Goal: Information Seeking & Learning: Learn about a topic

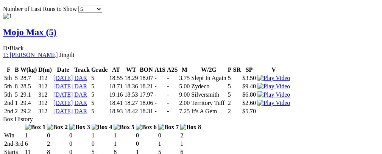
scroll to position [527, 0]
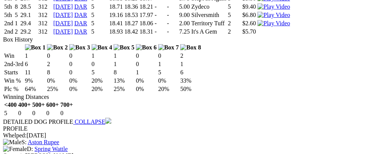
scroll to position [611, 0]
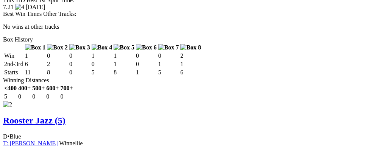
scroll to position [824, 0]
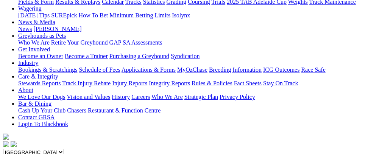
scroll to position [0, 0]
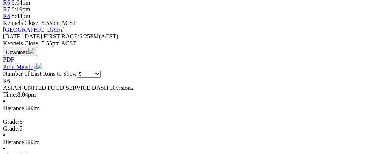
scroll to position [315, 0]
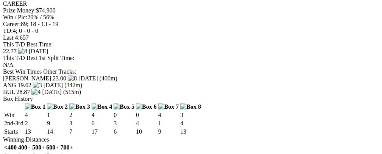
scroll to position [0, 27]
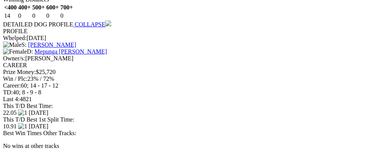
scroll to position [0, 17]
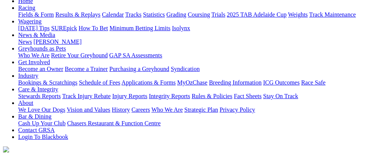
scroll to position [8, 0]
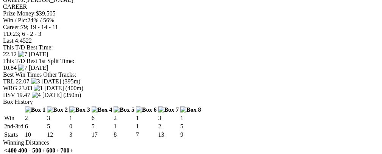
scroll to position [762, 0]
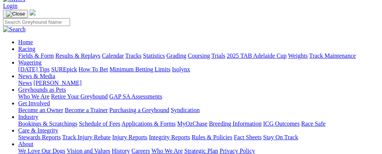
scroll to position [59, 0]
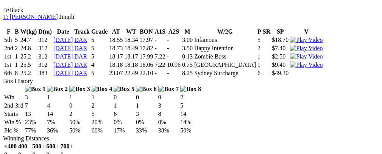
scroll to position [953, 0]
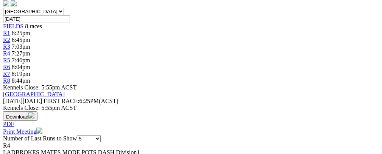
scroll to position [64, 0]
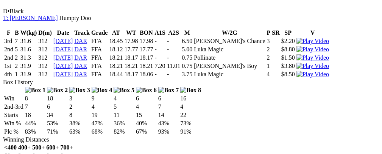
drag, startPoint x: 25, startPoint y: 143, endPoint x: 0, endPoint y: 133, distance: 27.3
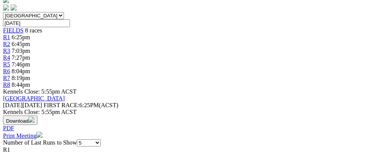
scroll to position [0, 18]
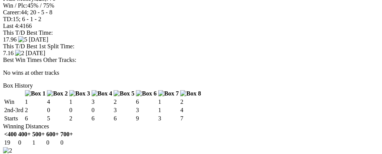
scroll to position [790, 0]
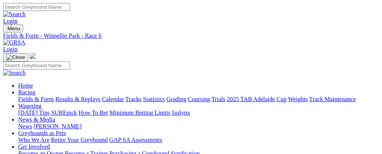
scroll to position [8, 0]
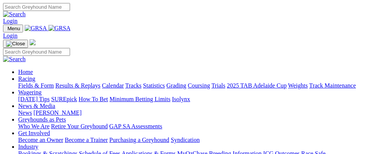
select select "NT"
